Goal: Task Accomplishment & Management: Use online tool/utility

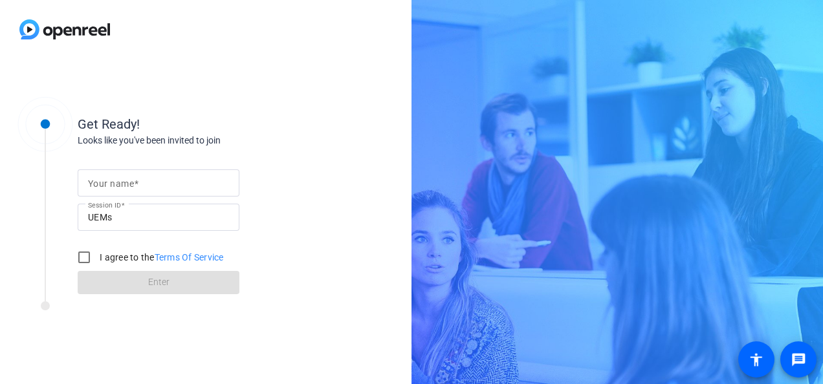
click at [141, 185] on input "Your name" at bounding box center [158, 183] width 141 height 16
type input "[PERSON_NAME]"
click at [84, 256] on input "I agree to the Terms Of Service" at bounding box center [84, 258] width 26 height 26
checkbox input "true"
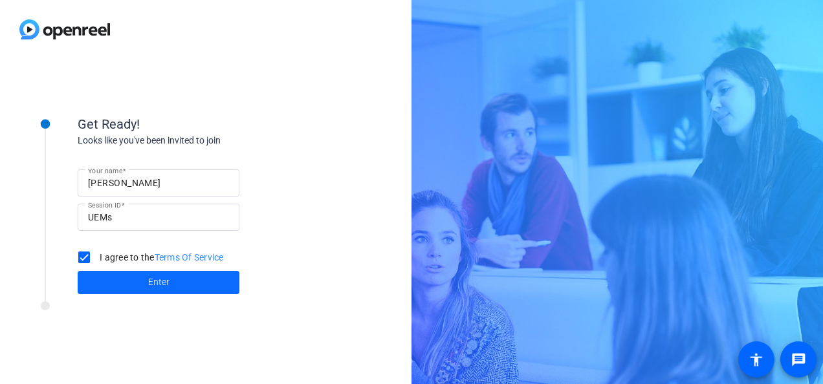
click at [135, 283] on span at bounding box center [159, 282] width 162 height 31
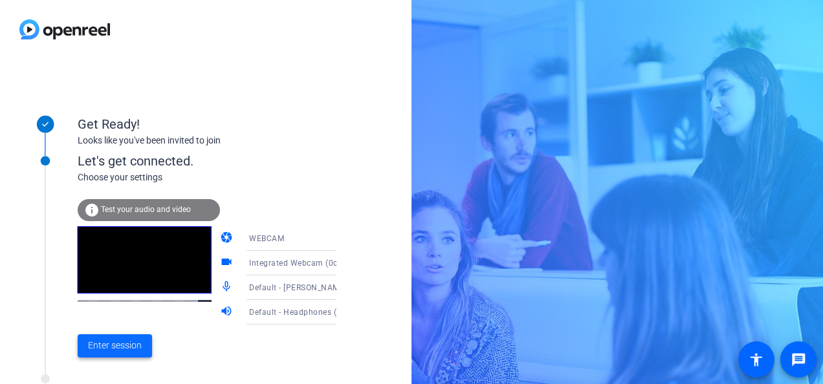
click at [111, 347] on span "Enter session" at bounding box center [115, 346] width 54 height 14
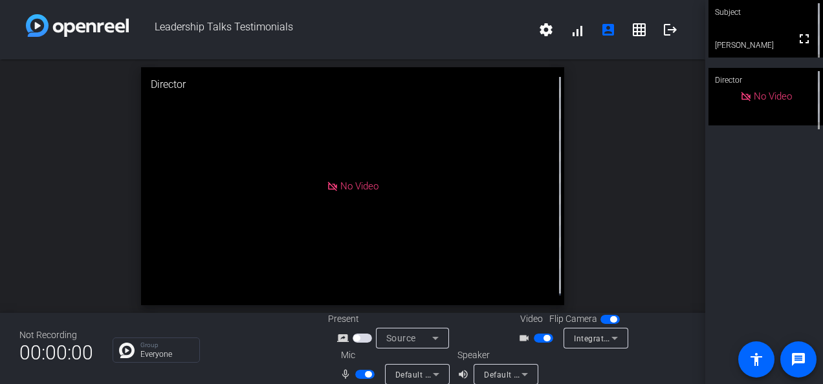
click at [433, 375] on icon at bounding box center [436, 374] width 6 height 3
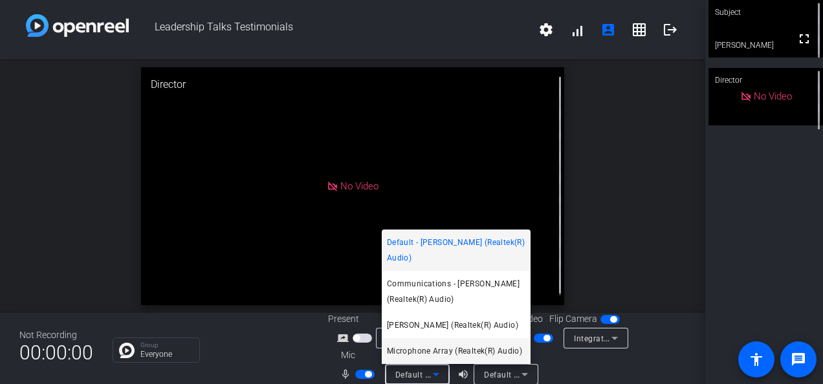
click at [418, 353] on span "Microphone Array (Realtek(R) Audio)" at bounding box center [454, 352] width 135 height 16
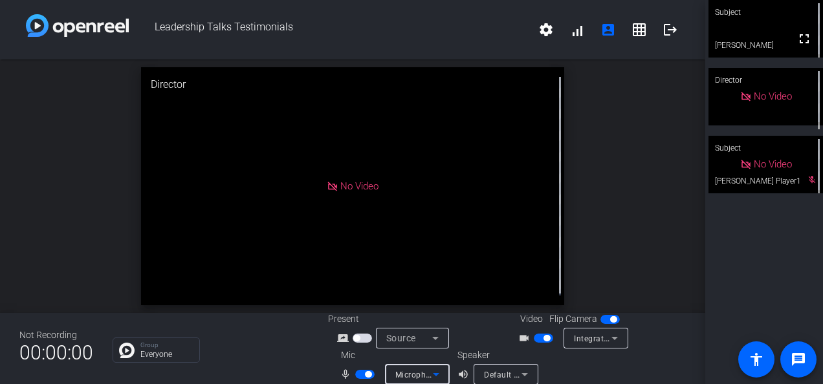
click at [622, 211] on div "open_in_new Director No Video" at bounding box center [352, 187] width 705 height 254
click at [556, 281] on div at bounding box center [560, 186] width 8 height 238
